Goal: Check status: Check status

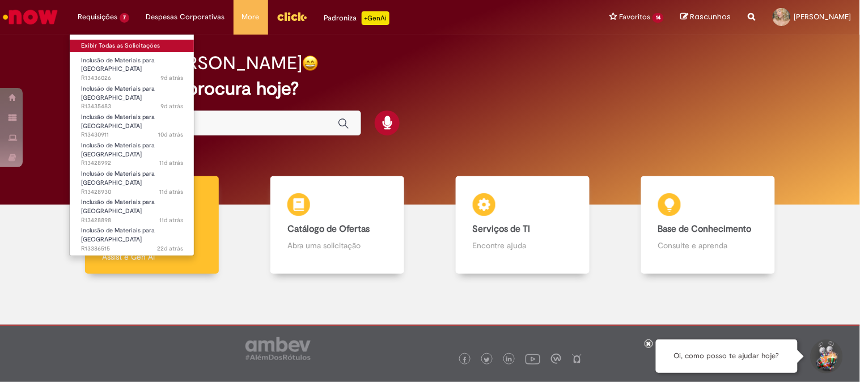
click at [112, 46] on link "Exibir Todas as Solicitações" at bounding box center [132, 46] width 125 height 12
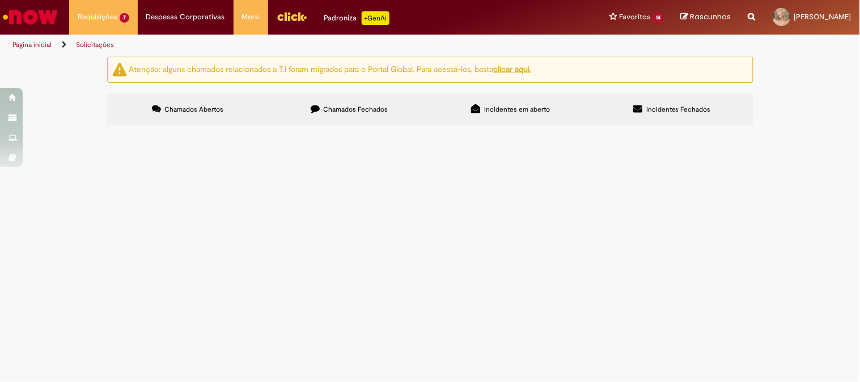
scroll to position [83, 0]
click at [0, 0] on span "Análise realizada com os itens em anexos, materiais de troca mandatória e també…" at bounding box center [0, 0] width 0 height 0
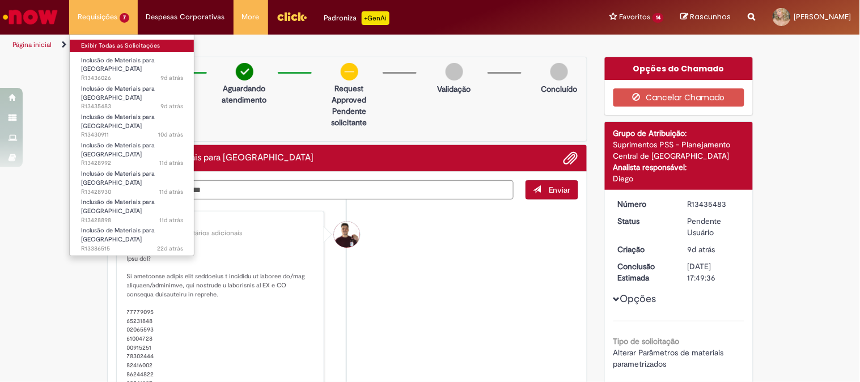
click at [109, 48] on link "Exibir Todas as Solicitações" at bounding box center [132, 46] width 125 height 12
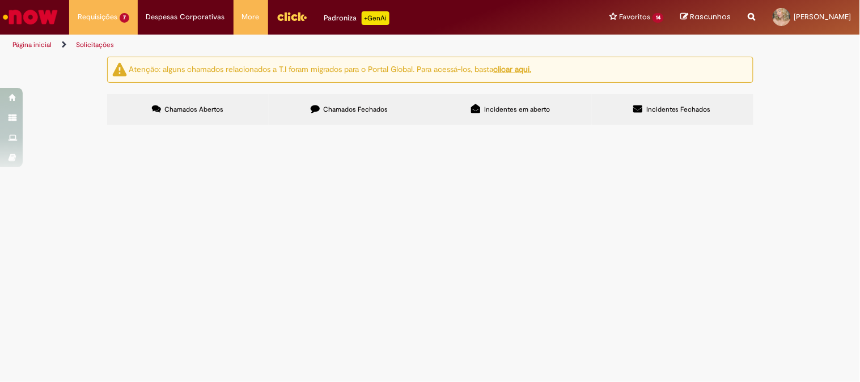
scroll to position [83, 0]
click at [0, 0] on span "Inclusão de sabão para mãos no estoque (já foram feitas três compras com o códi…" at bounding box center [0, 0] width 0 height 0
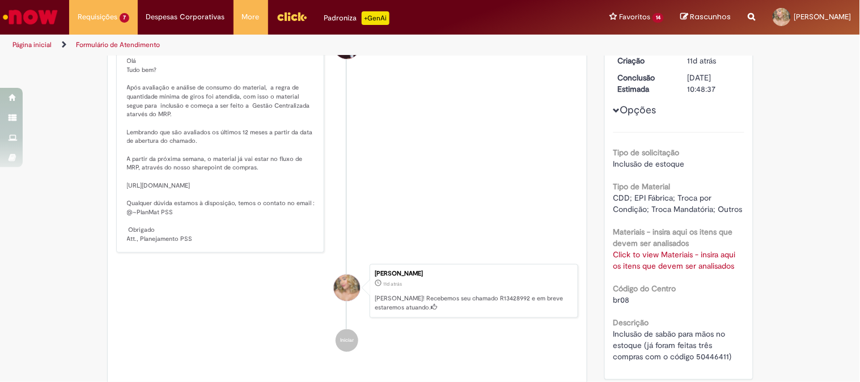
scroll to position [126, 0]
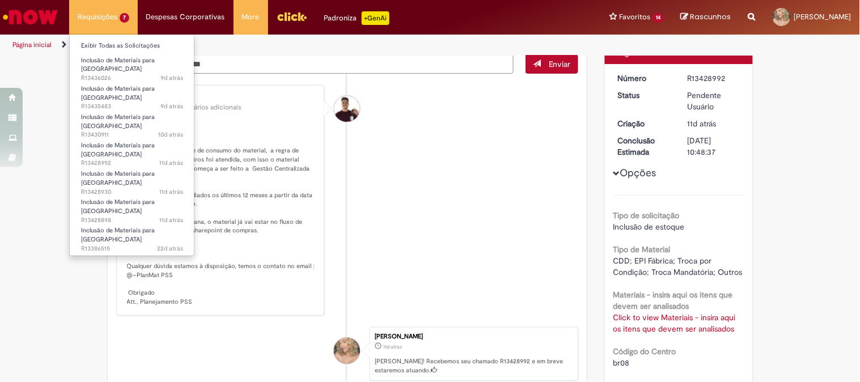
click at [108, 39] on li "Exibir Todas as Solicitações" at bounding box center [132, 44] width 125 height 15
click at [103, 50] on link "Exibir Todas as Solicitações" at bounding box center [132, 46] width 125 height 12
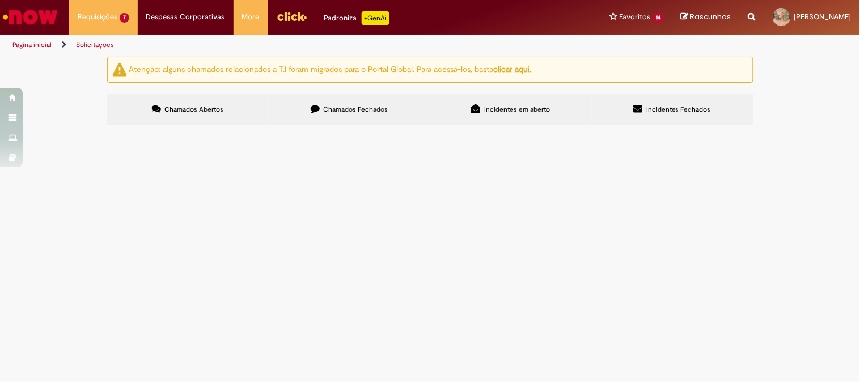
scroll to position [83, 0]
click at [0, 0] on span "Inclusão de óculos de segurança no estoque (sugestão de PP: 120 e EM:240)" at bounding box center [0, 0] width 0 height 0
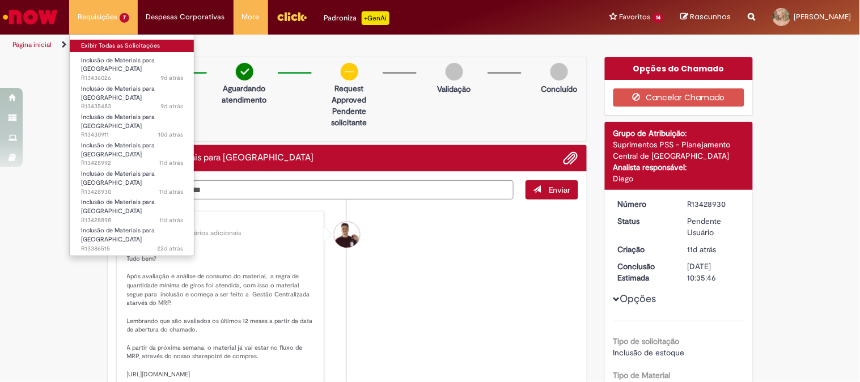
click at [105, 48] on link "Exibir Todas as Solicitações" at bounding box center [132, 46] width 125 height 12
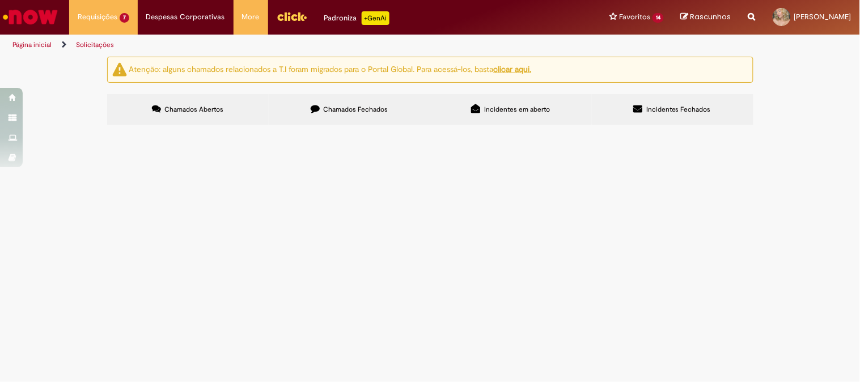
scroll to position [63, 0]
click at [0, 0] on span "Itens estão zerando com muita rapidez e criação de pedidos não está acompanhand…" at bounding box center [0, 0] width 0 height 0
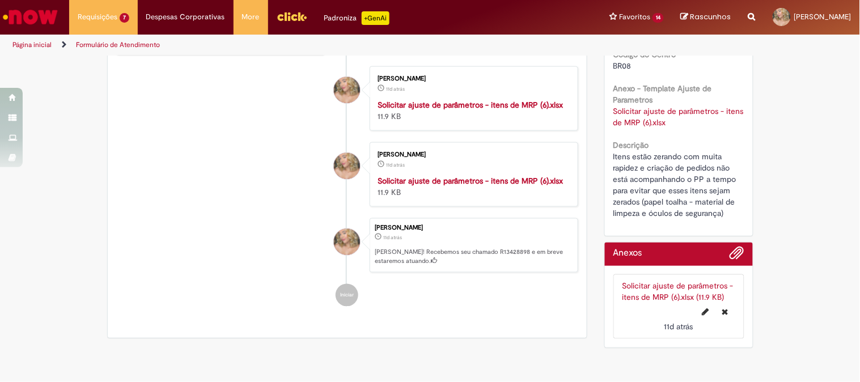
scroll to position [126, 0]
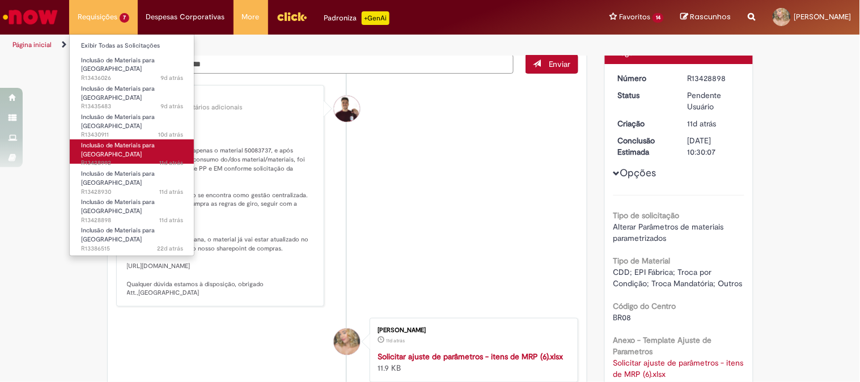
click at [127, 159] on span "11d atrás 11 dias atrás R13428992" at bounding box center [132, 163] width 102 height 9
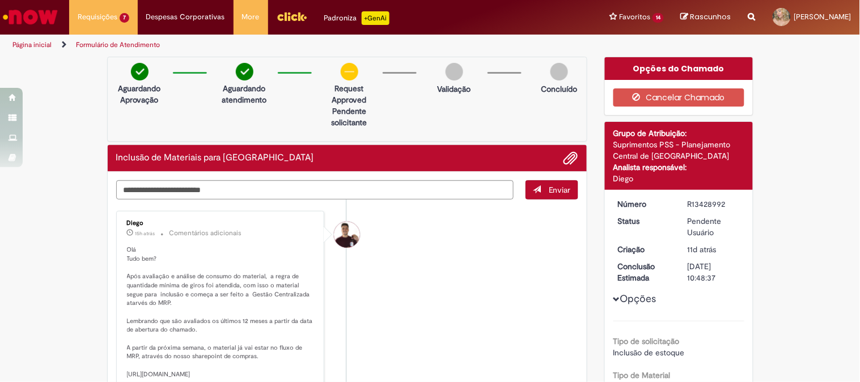
scroll to position [346, 0]
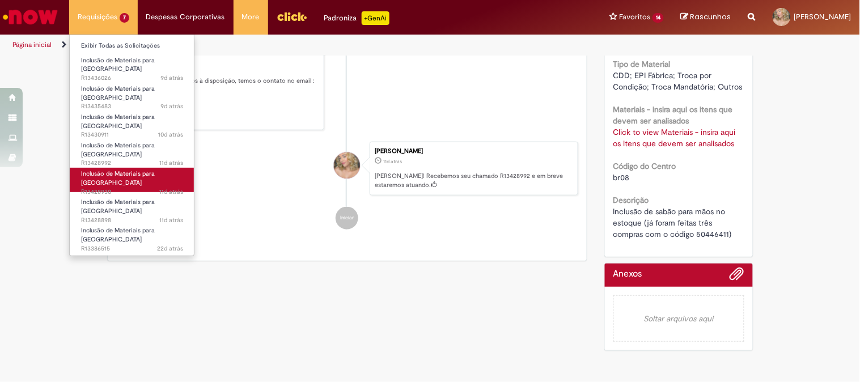
click at [109, 188] on span "11d atrás 11 dias atrás R13428930" at bounding box center [132, 192] width 102 height 9
click at [117, 188] on span "11d atrás 11 dias atrás R13428930" at bounding box center [132, 192] width 102 height 9
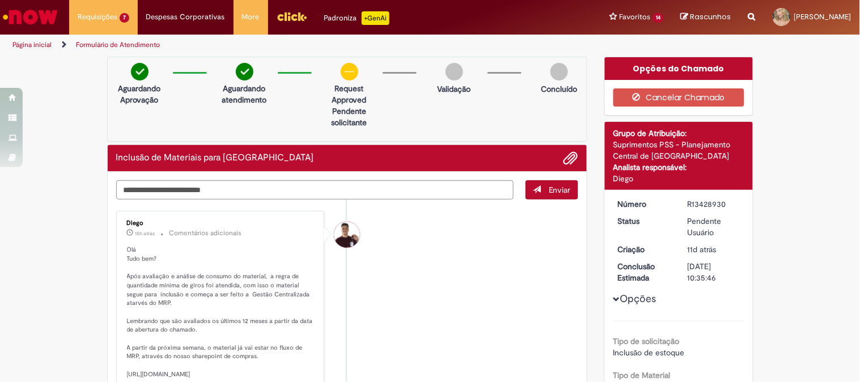
scroll to position [314, 0]
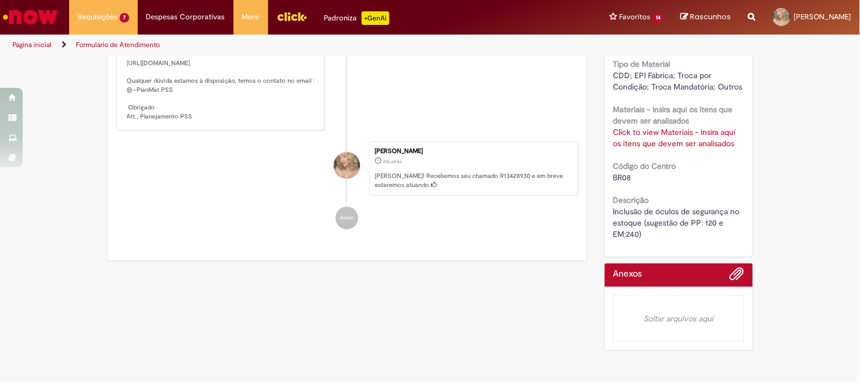
click at [676, 127] on link "Click to view Materiais - insira aqui os itens que devem ser analisados" at bounding box center [674, 138] width 122 height 22
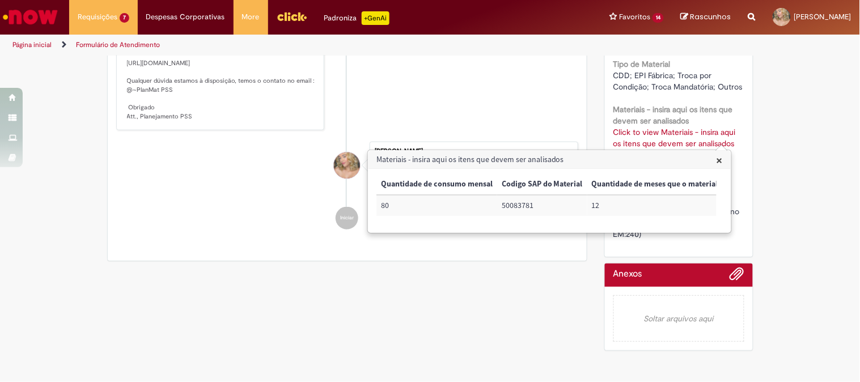
click at [716, 159] on span "×" at bounding box center [719, 159] width 6 height 15
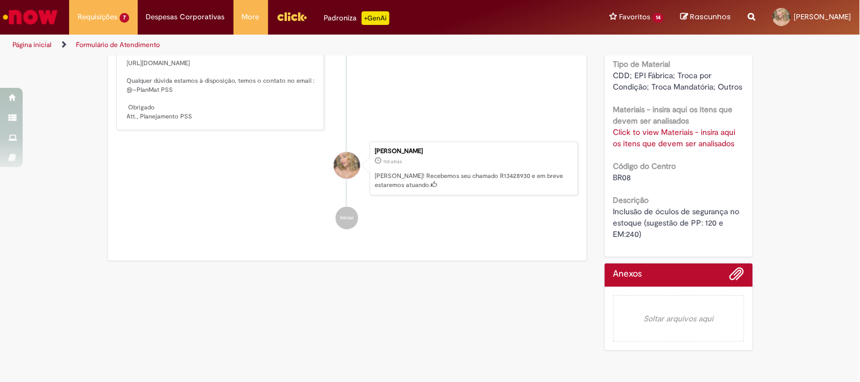
click at [626, 142] on link "Click to view Materiais - insira aqui os itens que devem ser analisados" at bounding box center [674, 138] width 122 height 22
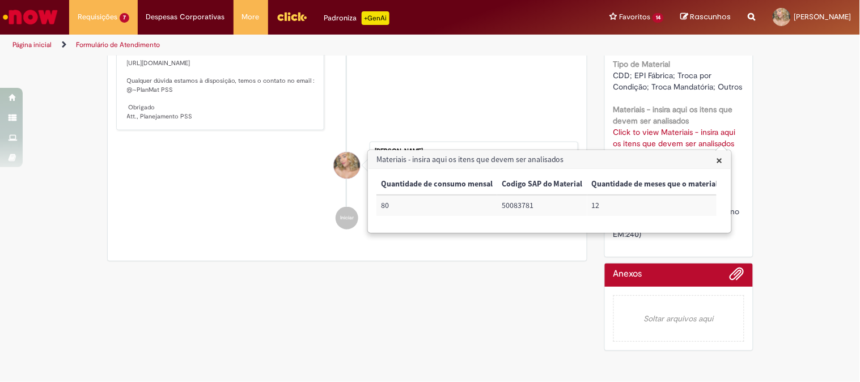
scroll to position [0, 88]
click at [810, 223] on div "Verificar Código de Barras Aguardando Aprovação Aguardando atendimento request …" at bounding box center [430, 51] width 860 height 611
click at [722, 160] on h3 "Materiais - insira aqui os itens que devem ser analisados" at bounding box center [549, 160] width 362 height 18
click at [721, 161] on span "×" at bounding box center [719, 159] width 6 height 15
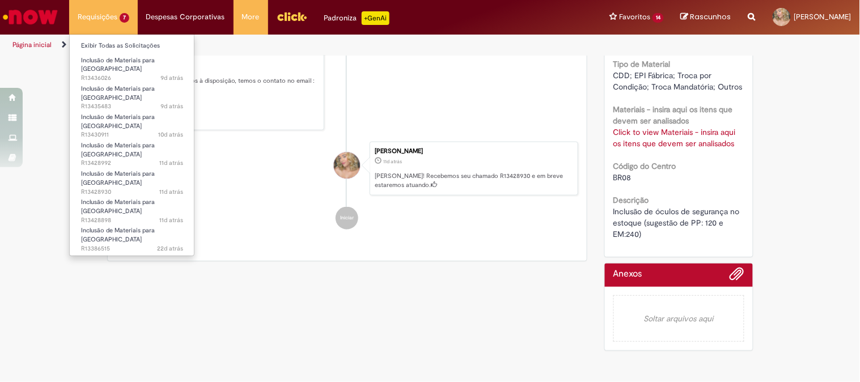
click at [120, 52] on li "Inclusão de Materiais para Estoques 9d atrás 9 dias atrás R13436026" at bounding box center [132, 65] width 125 height 27
click at [120, 49] on link "Exibir Todas as Solicitações" at bounding box center [132, 46] width 125 height 12
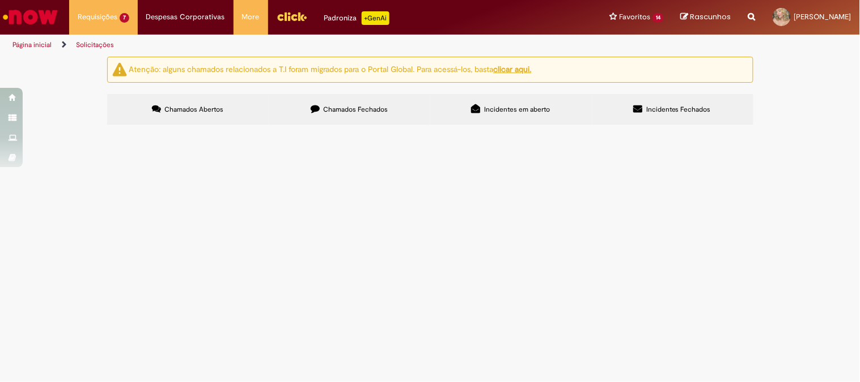
scroll to position [83, 0]
click at [0, 0] on span "Análise realizada com os itens em anexos, materiais de troca mandatória e també…" at bounding box center [0, 0] width 0 height 0
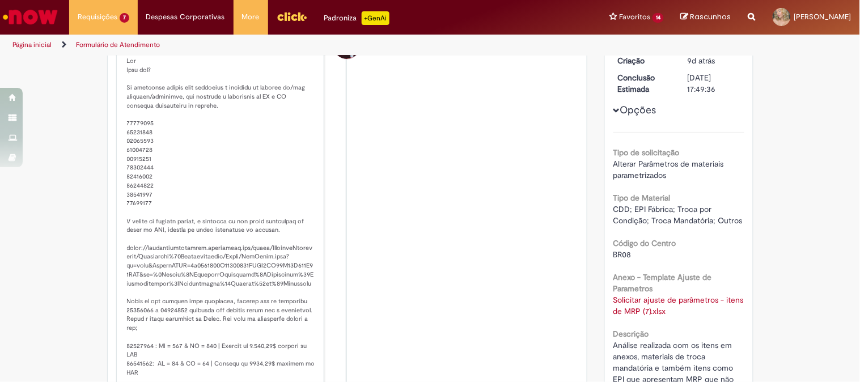
scroll to position [252, 0]
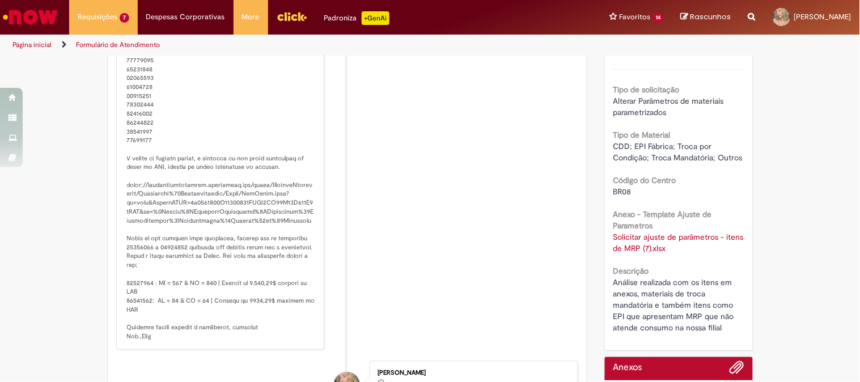
click at [660, 239] on link "Solicitar ajuste de parâmetros - itens de MRP (7).xlsx" at bounding box center [679, 243] width 133 height 22
drag, startPoint x: 147, startPoint y: 282, endPoint x: 123, endPoint y: 283, distance: 24.4
click at [127, 283] on p "Histórico de tíquete" at bounding box center [221, 167] width 189 height 347
copy p "50081630"
drag, startPoint x: 121, startPoint y: 299, endPoint x: 150, endPoint y: 297, distance: 28.4
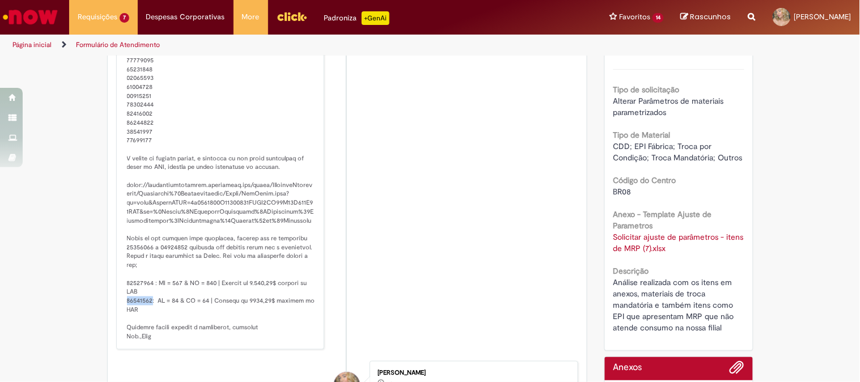
click at [150, 297] on p "Histórico de tíquete" at bounding box center [221, 167] width 189 height 347
copy p "50440589"
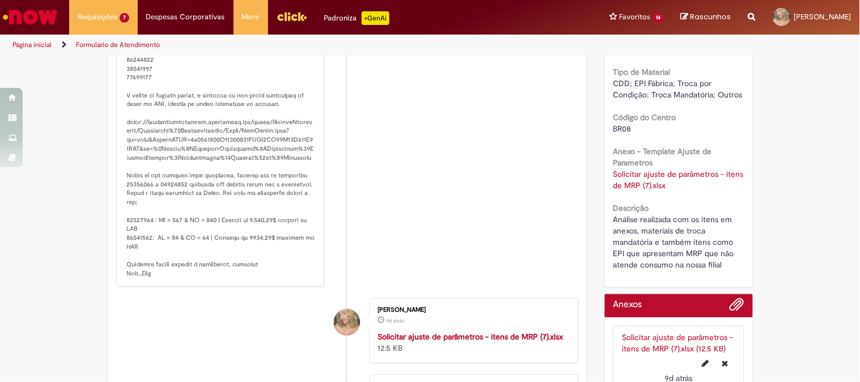
click at [375, 218] on li "Diego 23h atrás 23 horas atrás Comentários adicionais" at bounding box center [347, 91] width 462 height 391
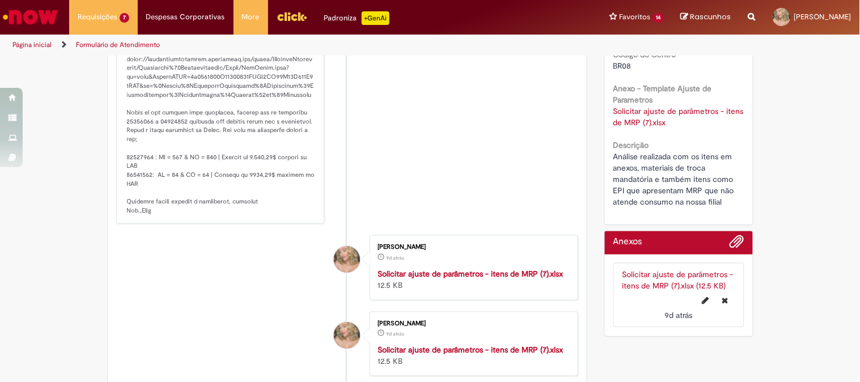
click at [632, 120] on link "Solicitar ajuste de parâmetros - itens de MRP (7).xlsx" at bounding box center [679, 117] width 133 height 22
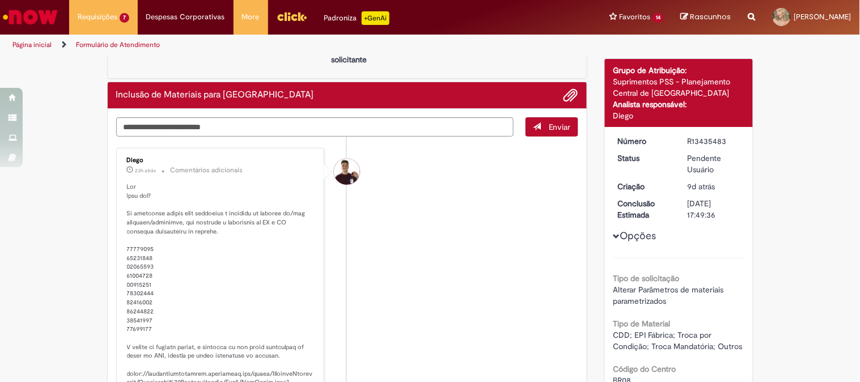
scroll to position [0, 0]
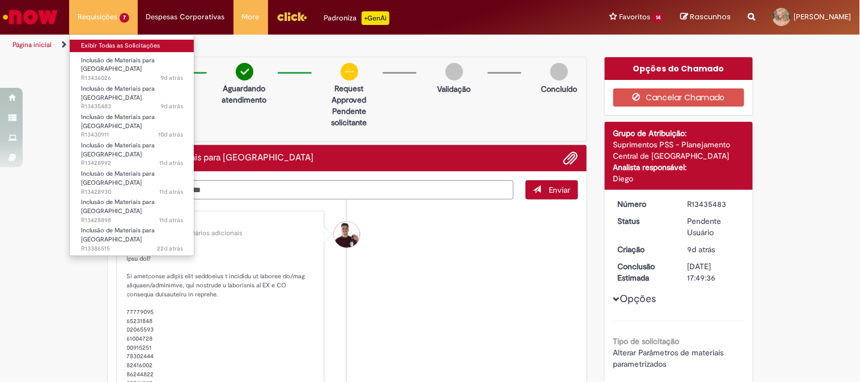
click at [91, 44] on link "Exibir Todas as Solicitações" at bounding box center [132, 46] width 125 height 12
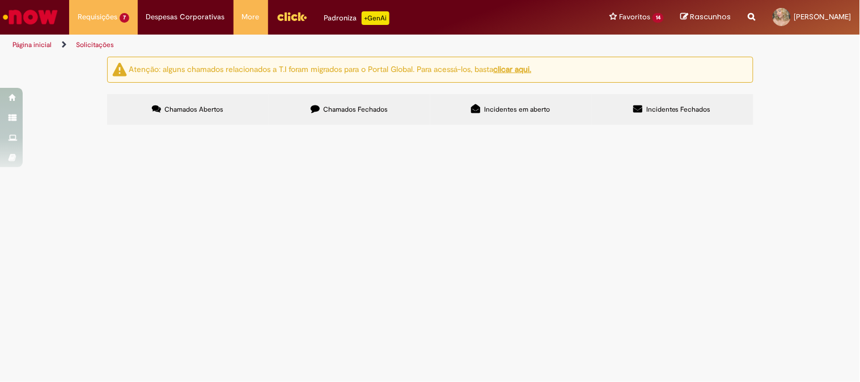
scroll to position [83, 0]
click at [0, 0] on span "Materiais de TM que já apresentam 3 compras ou mais para serem incuídos no esto…" at bounding box center [0, 0] width 0 height 0
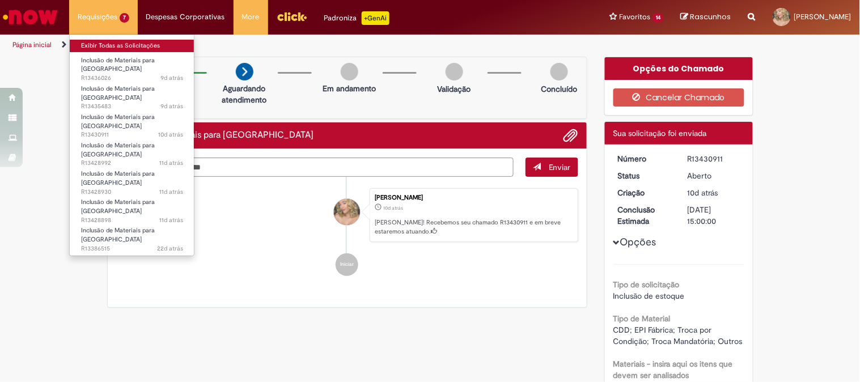
click at [80, 46] on link "Exibir Todas as Solicitações" at bounding box center [132, 46] width 125 height 12
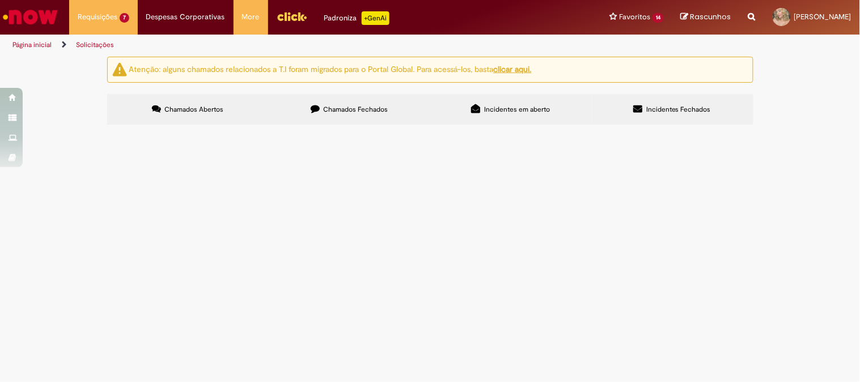
scroll to position [83, 0]
click at [0, 0] on td "Inclusão do sabão para mãos anti bac que está sendo comprado como compra direta" at bounding box center [0, 0] width 0 height 0
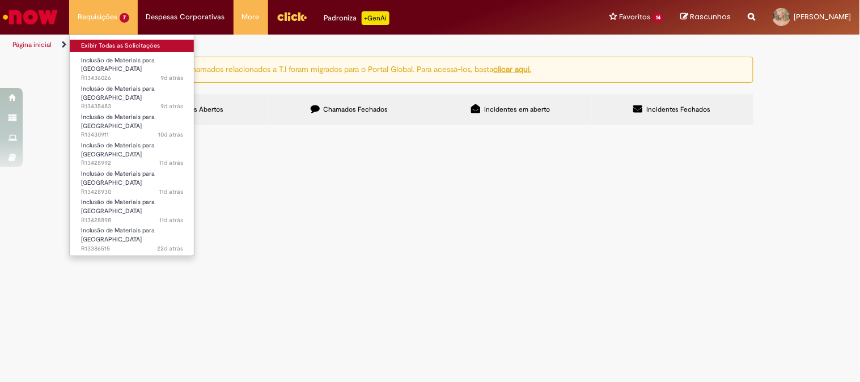
click at [114, 42] on link "Exibir Todas as Solicitações" at bounding box center [132, 46] width 125 height 12
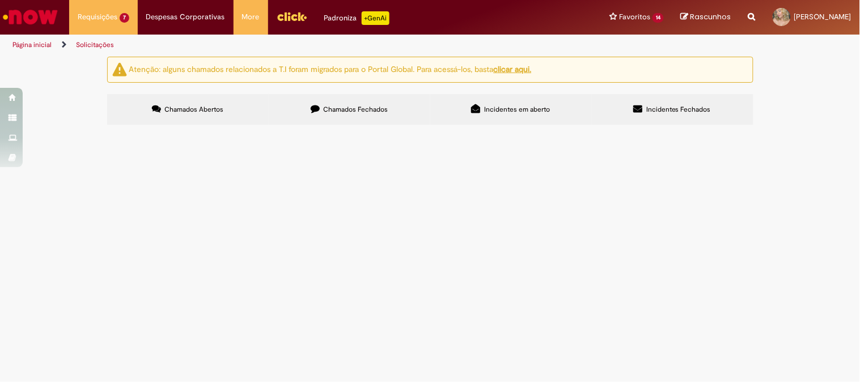
scroll to position [83, 0]
